Goal: Information Seeking & Learning: Learn about a topic

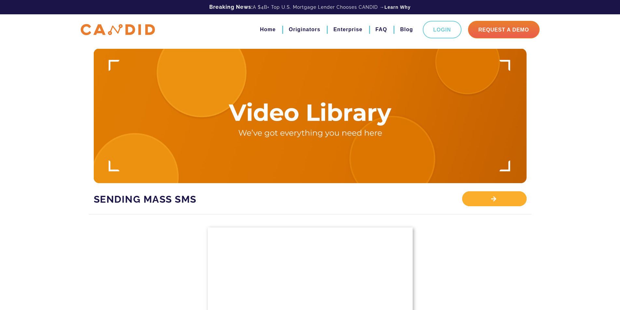
click at [507, 194] on div "View Library" at bounding box center [494, 198] width 64 height 15
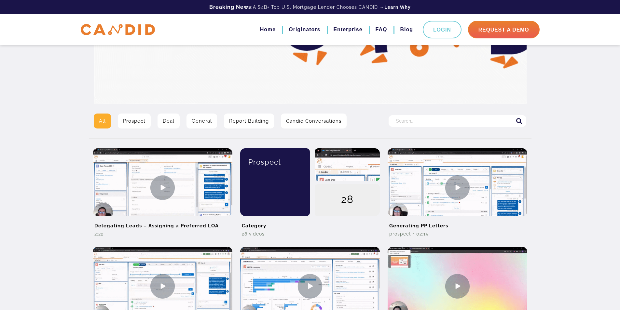
scroll to position [65, 0]
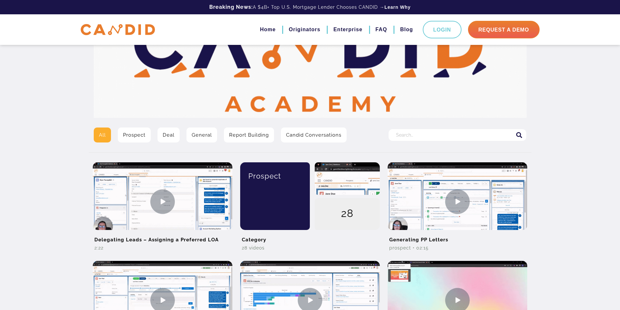
click at [425, 133] on input "Search for:" at bounding box center [457, 135] width 138 height 12
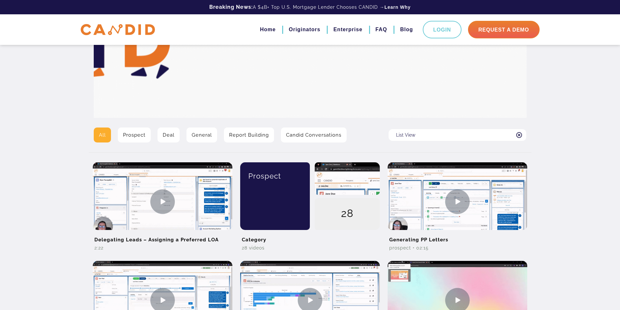
type input "List View"
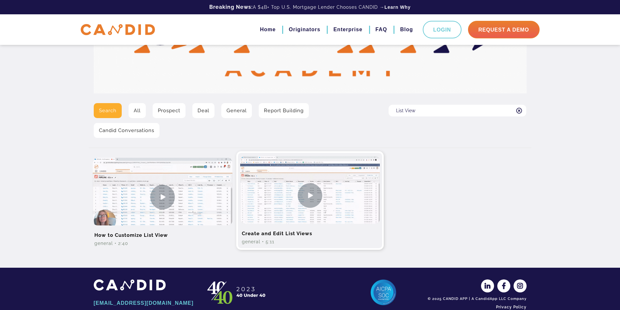
scroll to position [98, 0]
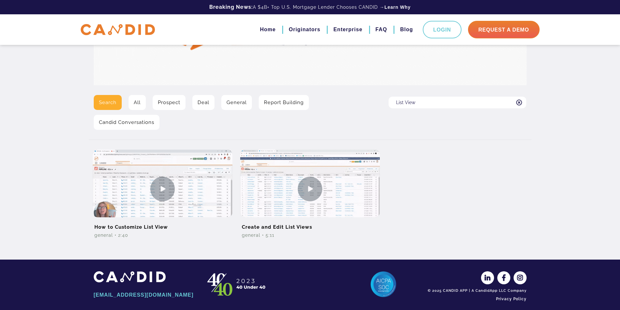
click at [421, 101] on input "List View" at bounding box center [457, 103] width 138 height 12
drag, startPoint x: 421, startPoint y: 101, endPoint x: 387, endPoint y: 102, distance: 33.5
click at [387, 102] on div "Search for: List View" at bounding box center [456, 115] width 147 height 40
type input "email template"
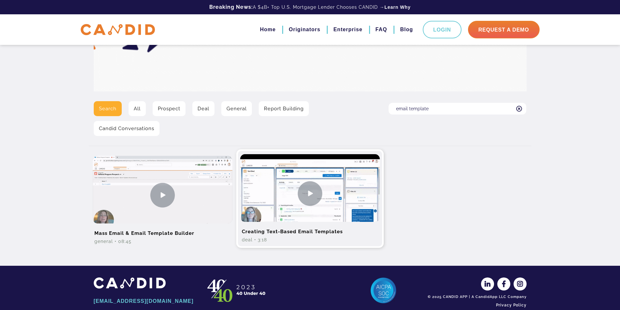
scroll to position [103, 0]
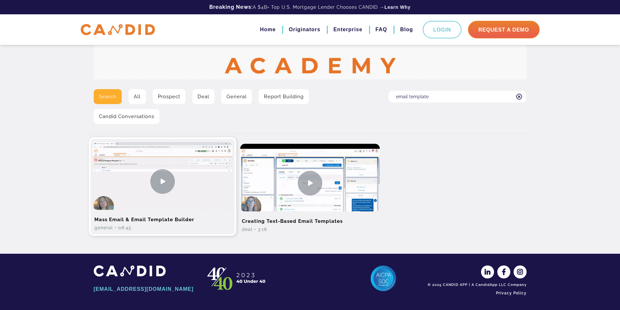
click at [120, 192] on img at bounding box center [163, 181] width 140 height 78
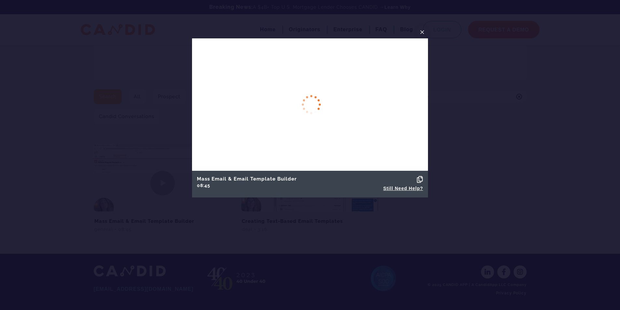
click at [423, 178] on div "Copied! Still Need Help?" at bounding box center [370, 184] width 120 height 20
click at [421, 178] on icon at bounding box center [420, 179] width 6 height 7
